Goal: Check status: Check status

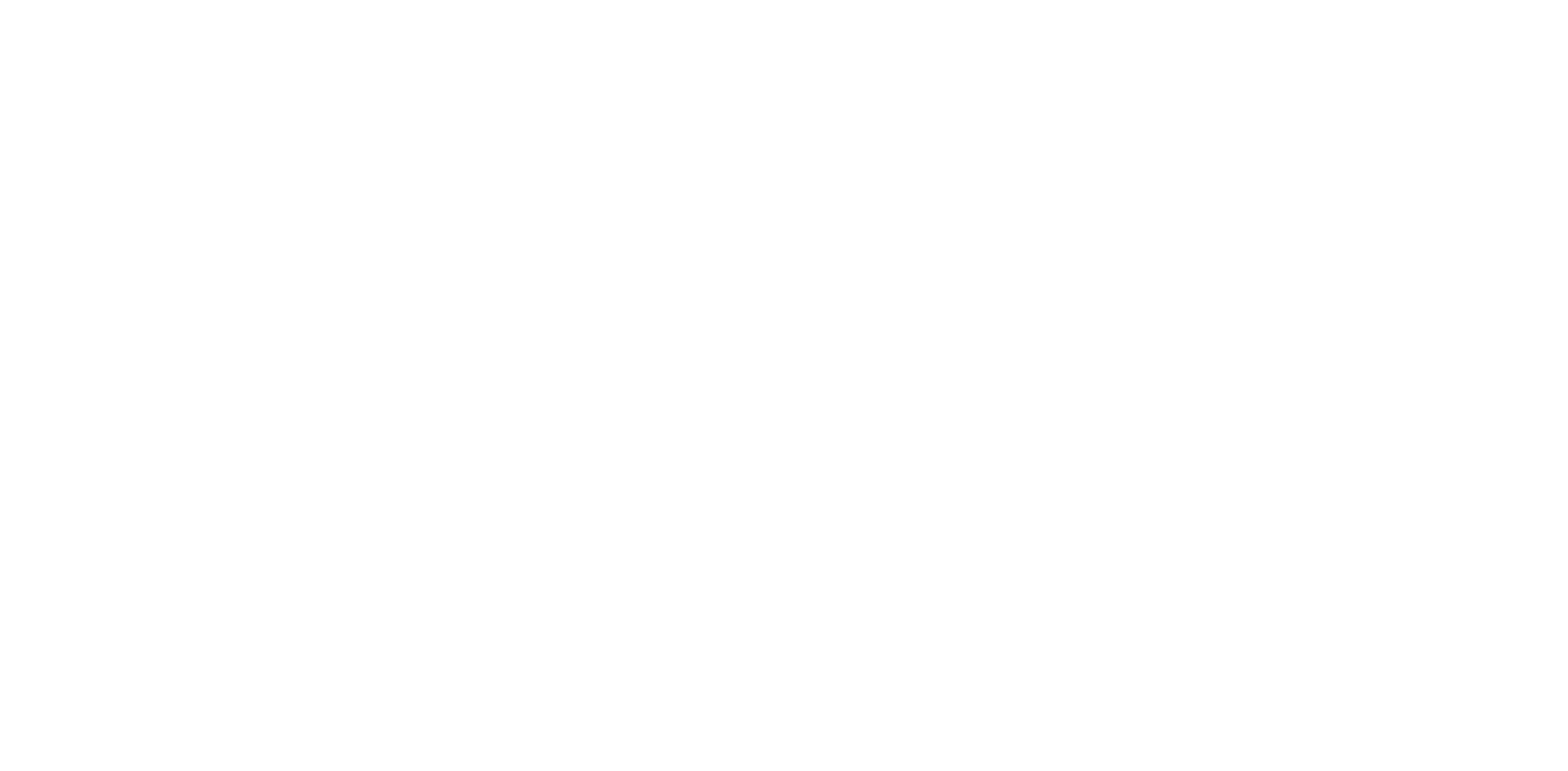
click at [165, 0] on html at bounding box center [784, 0] width 1568 height 0
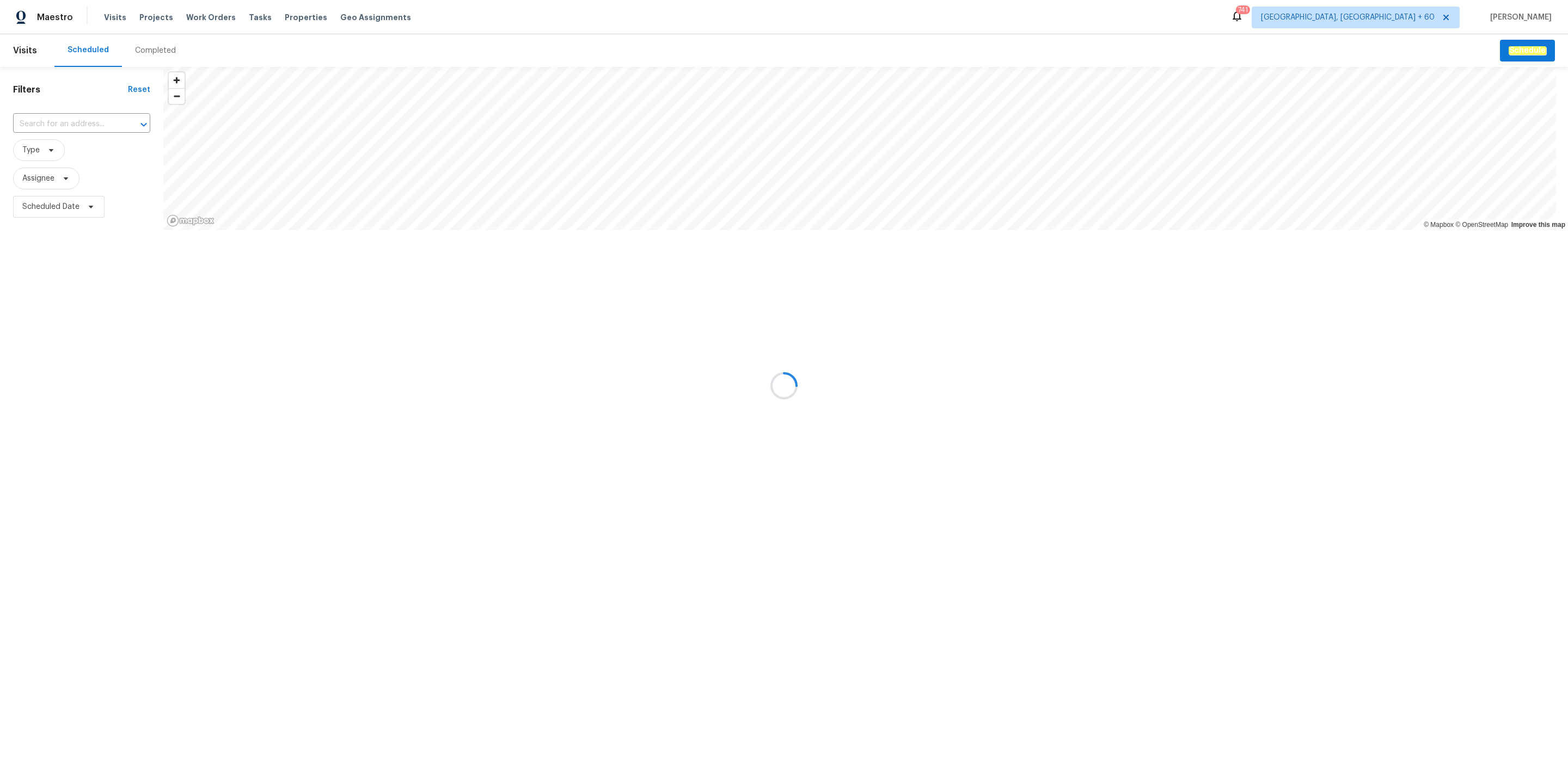
click at [159, 54] on div at bounding box center [784, 386] width 1568 height 771
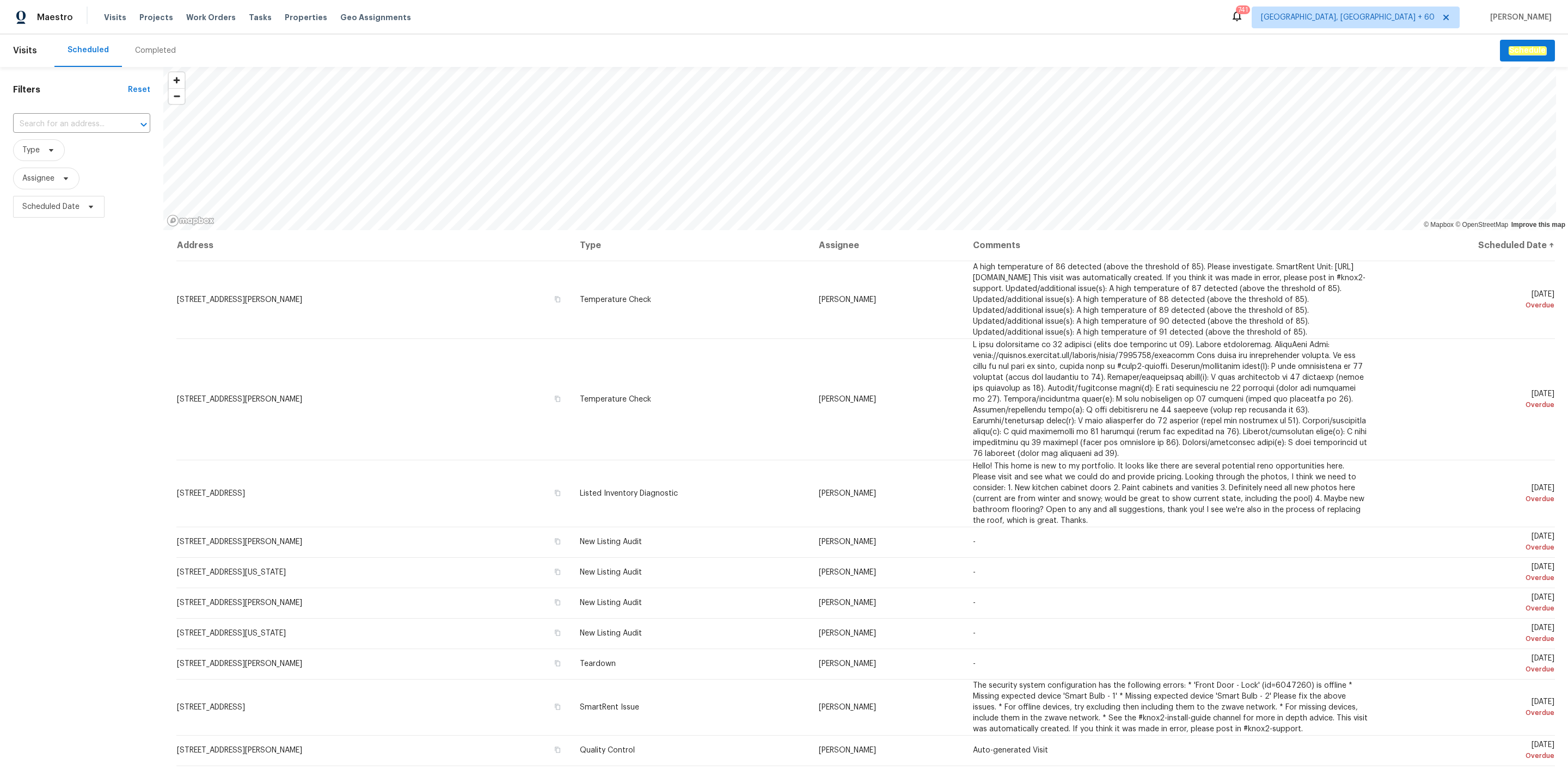
click at [146, 53] on div "Completed" at bounding box center [156, 51] width 41 height 11
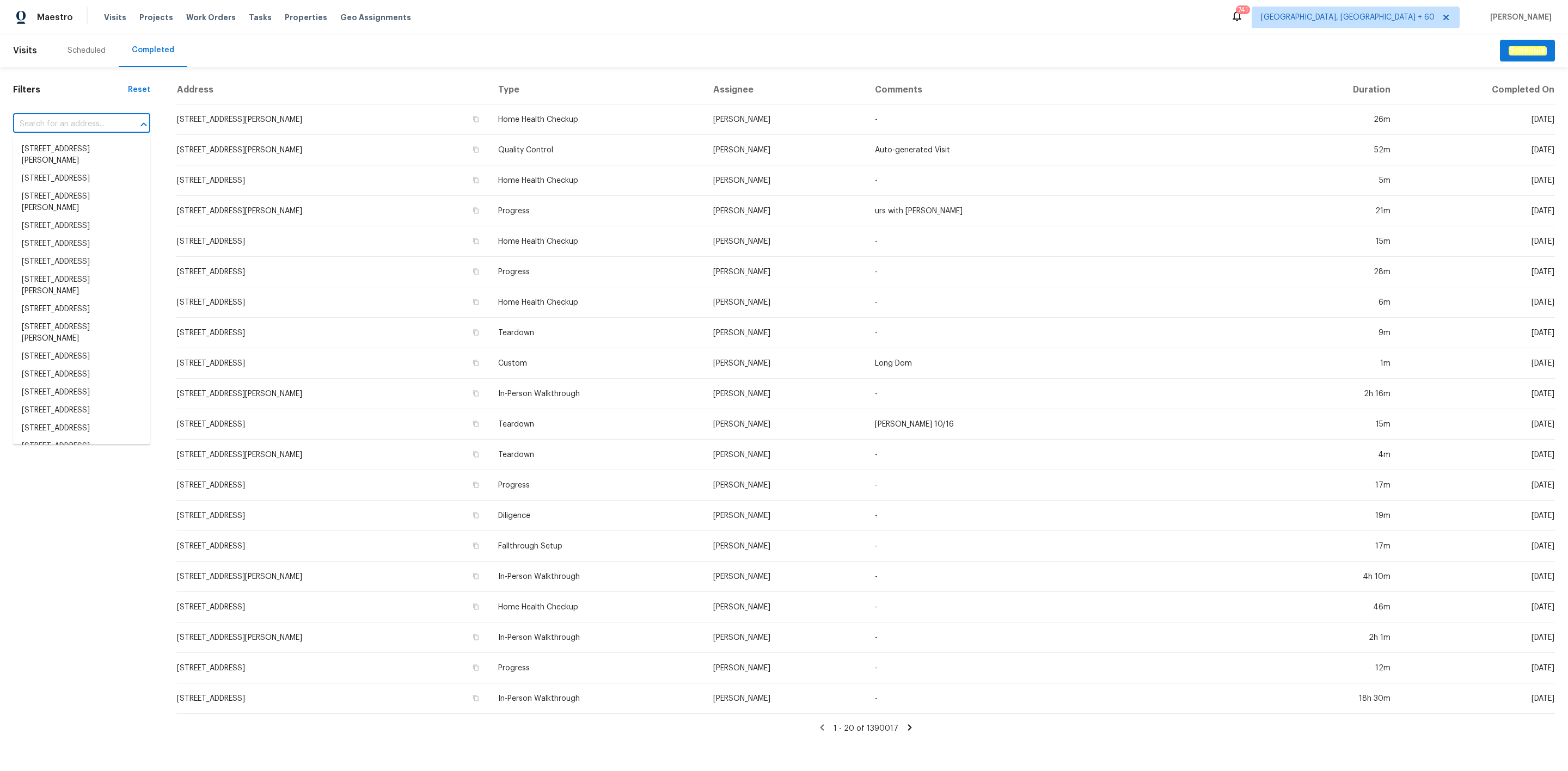
click at [85, 116] on input "text" at bounding box center [66, 124] width 107 height 17
paste input "[STREET_ADDRESS]"
type input "[STREET_ADDRESS]"
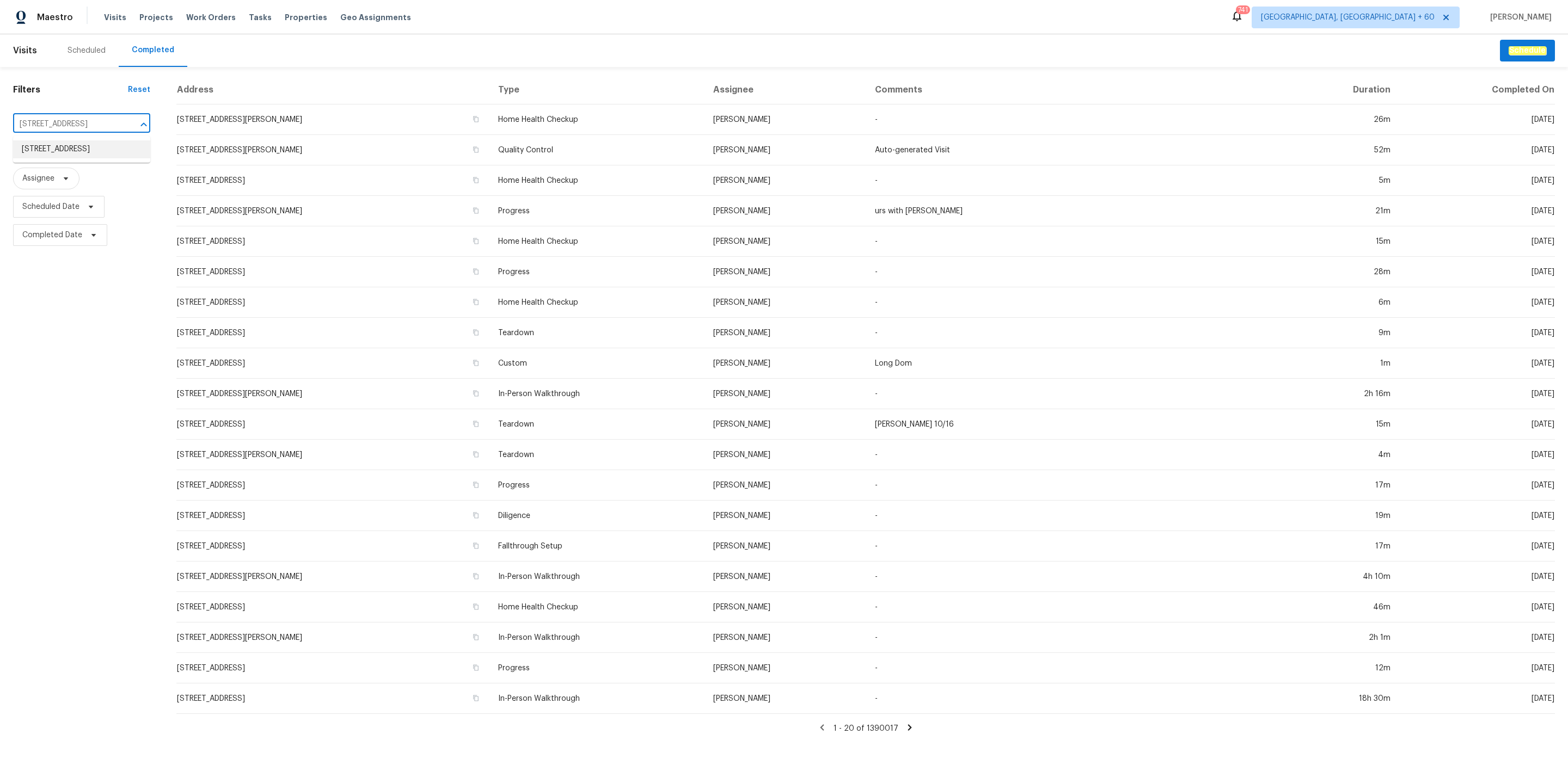
click at [97, 149] on li "[STREET_ADDRESS]" at bounding box center [81, 149] width 137 height 18
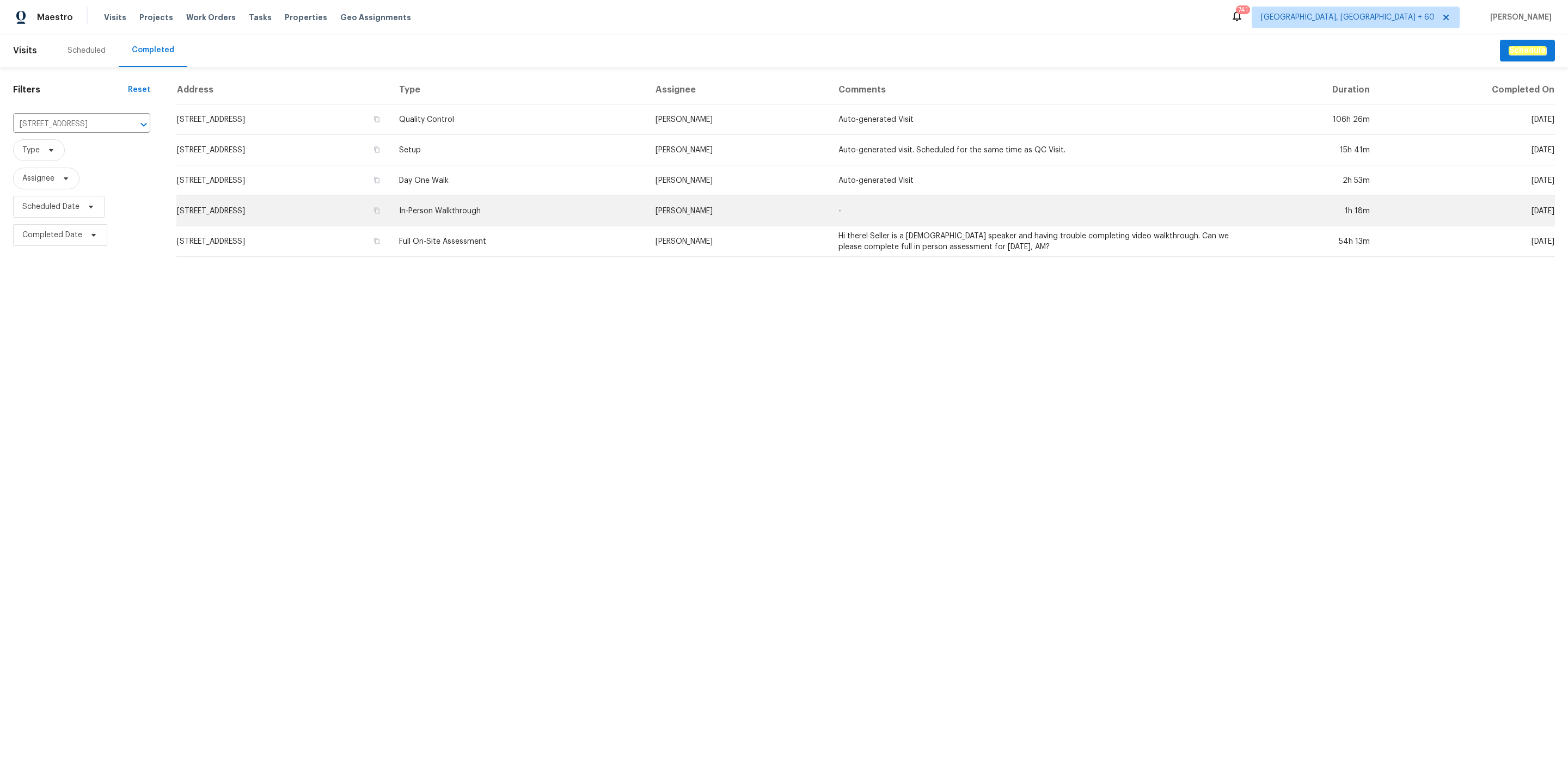
click at [601, 211] on td "In-Person Walkthrough" at bounding box center [518, 211] width 256 height 30
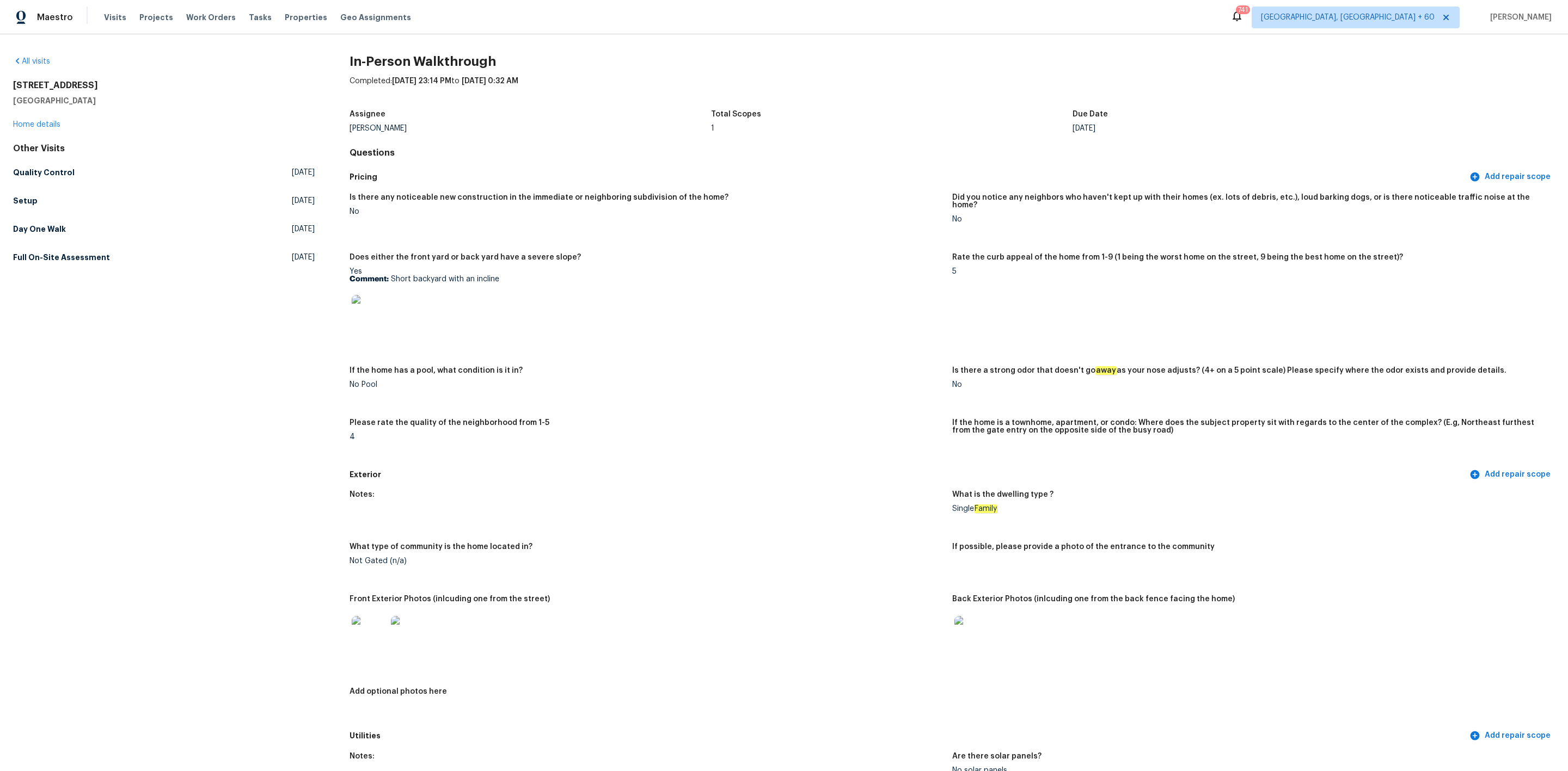
click at [355, 625] on img at bounding box center [369, 633] width 35 height 34
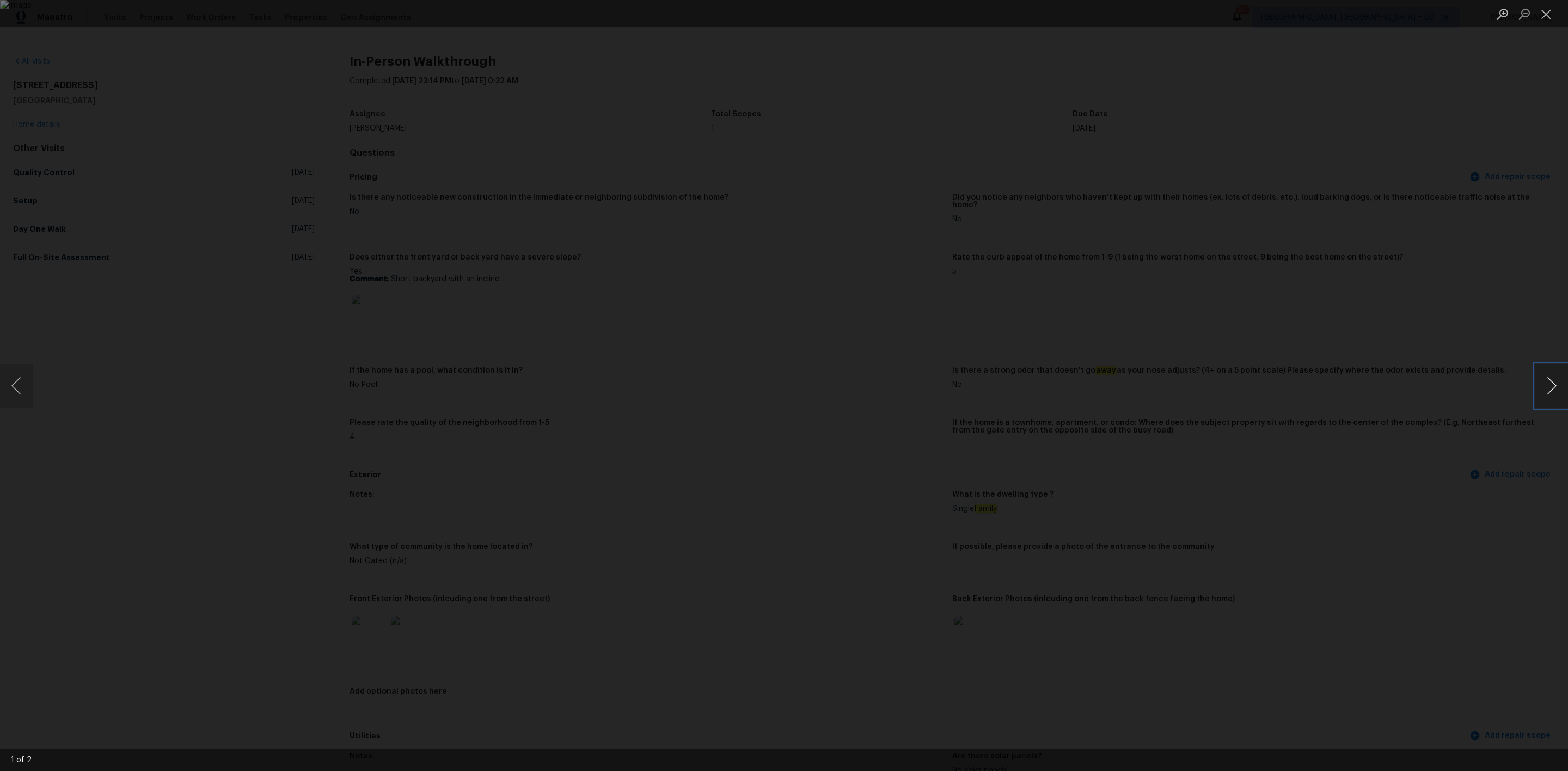
click at [1545, 383] on button "Next image" at bounding box center [1552, 386] width 32 height 43
click at [1542, 383] on button "Next image" at bounding box center [1552, 386] width 32 height 43
click at [1552, 15] on button "Close lightbox" at bounding box center [1546, 14] width 22 height 19
